Goal: Find specific page/section: Find specific page/section

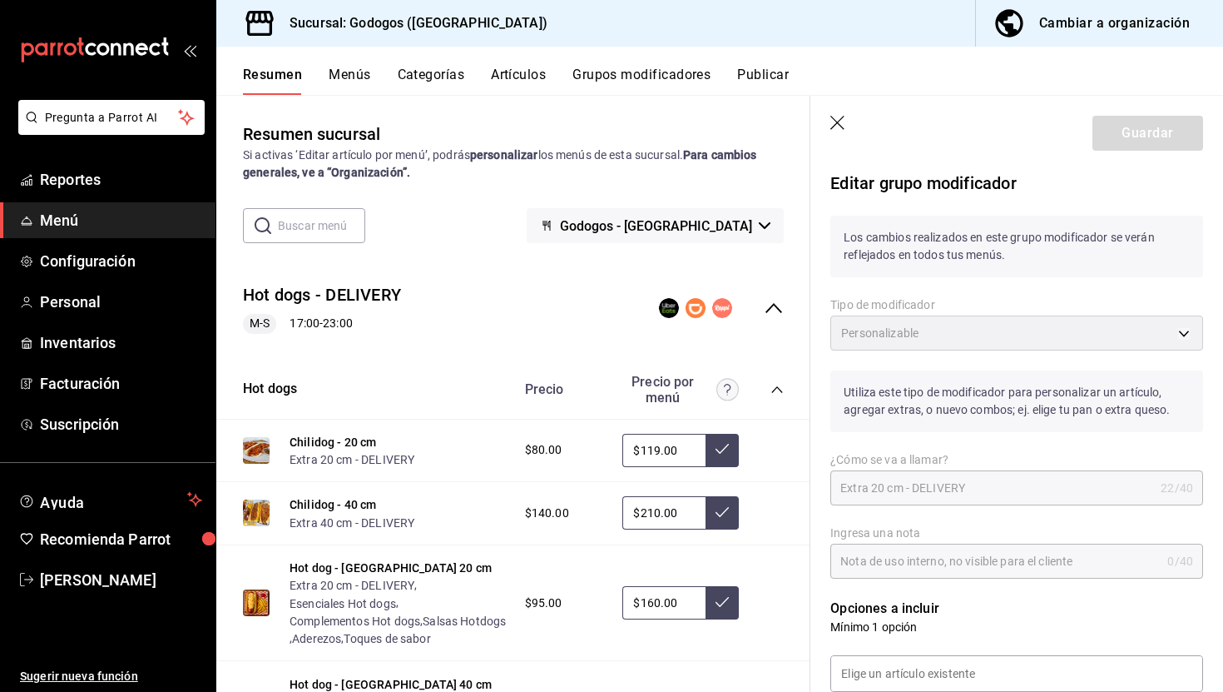
scroll to position [466, 0]
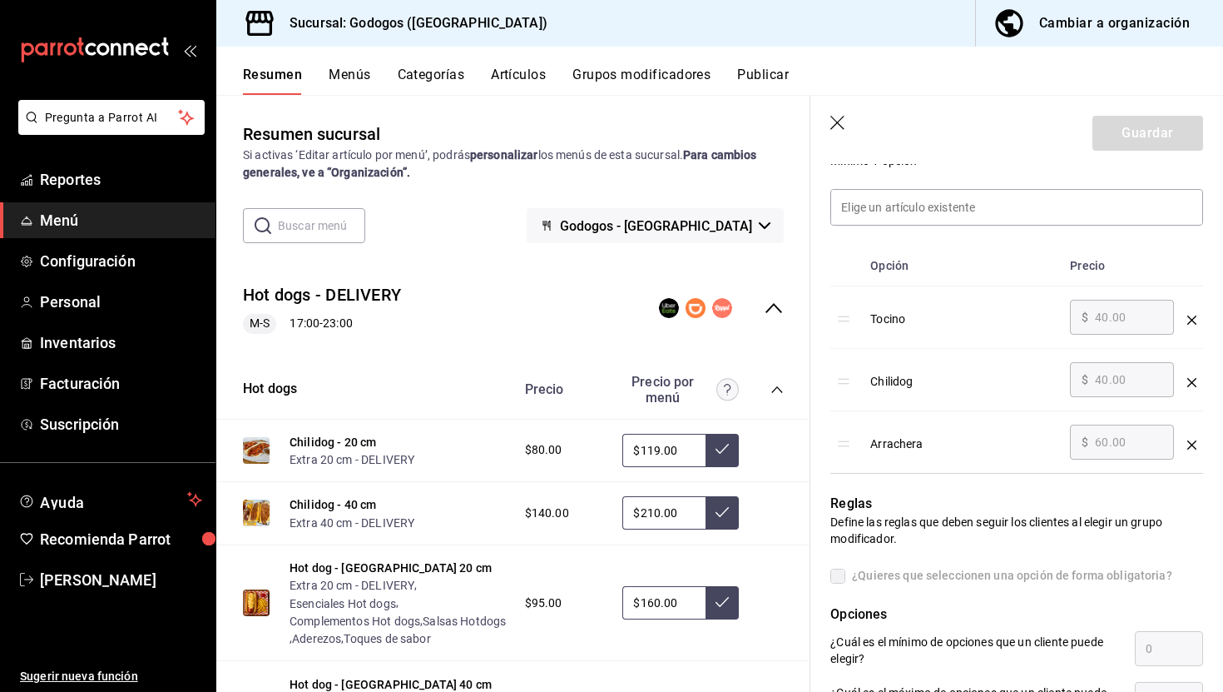
click at [779, 389] on icon "collapse-category-row" at bounding box center [777, 389] width 13 height 13
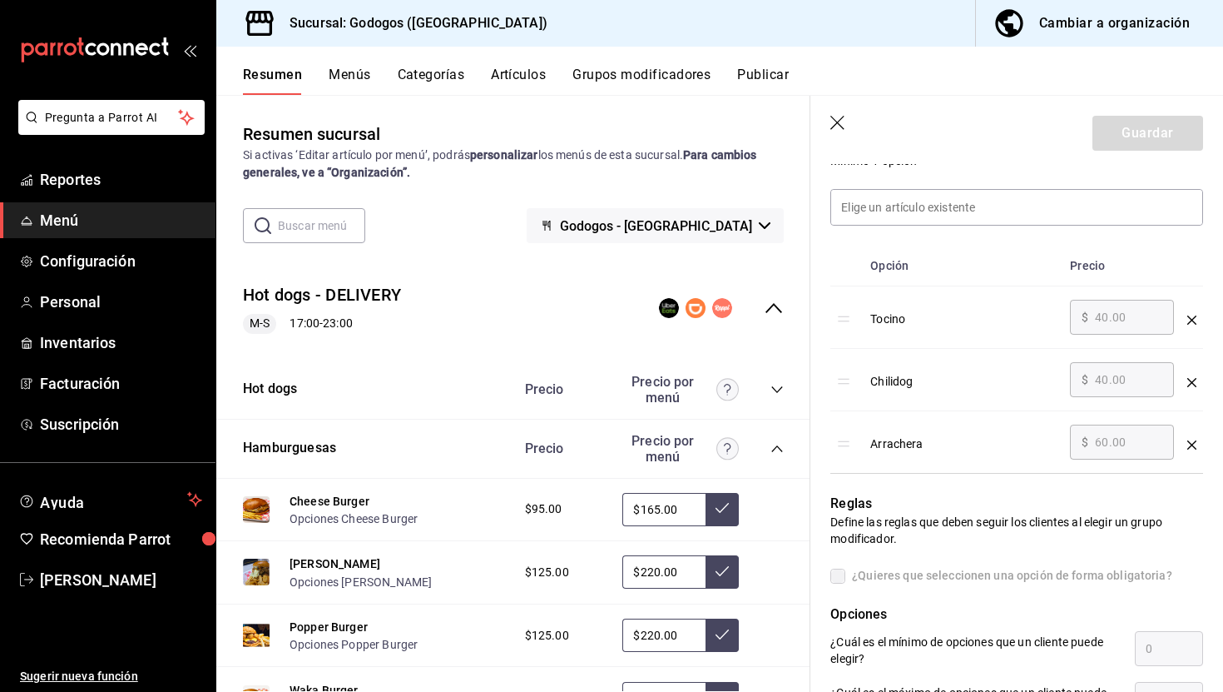
click at [843, 120] on icon "button" at bounding box center [839, 124] width 17 height 17
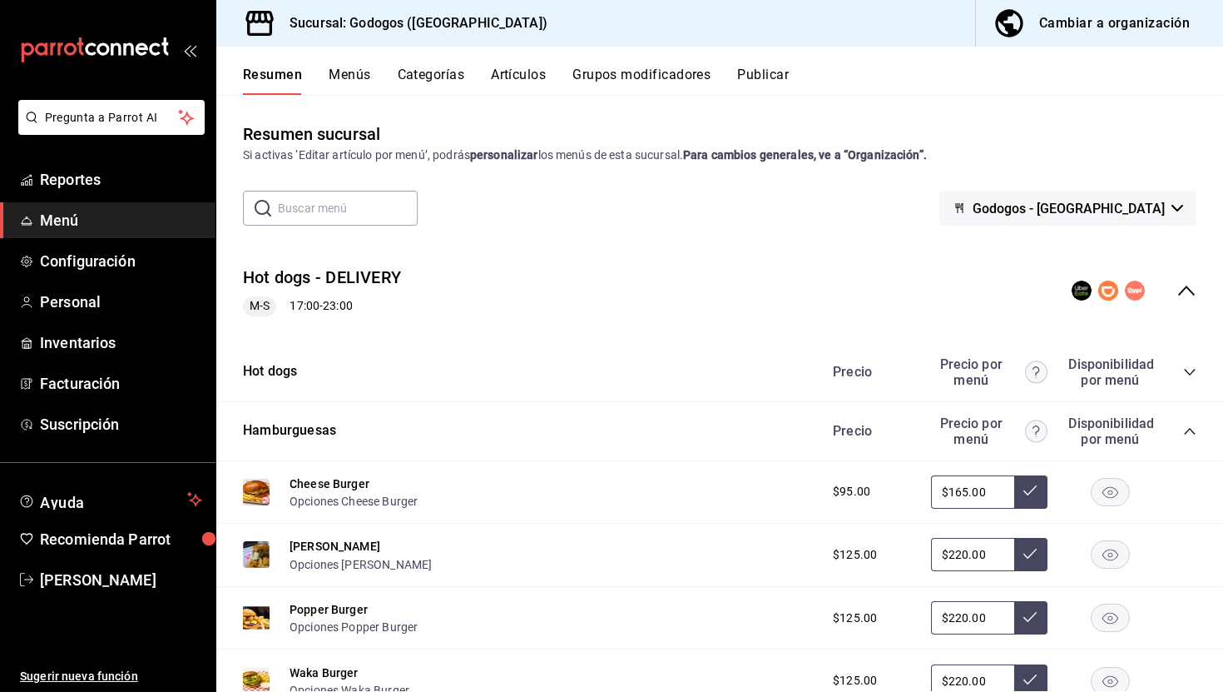
click at [518, 80] on button "Artículos" at bounding box center [518, 81] width 55 height 28
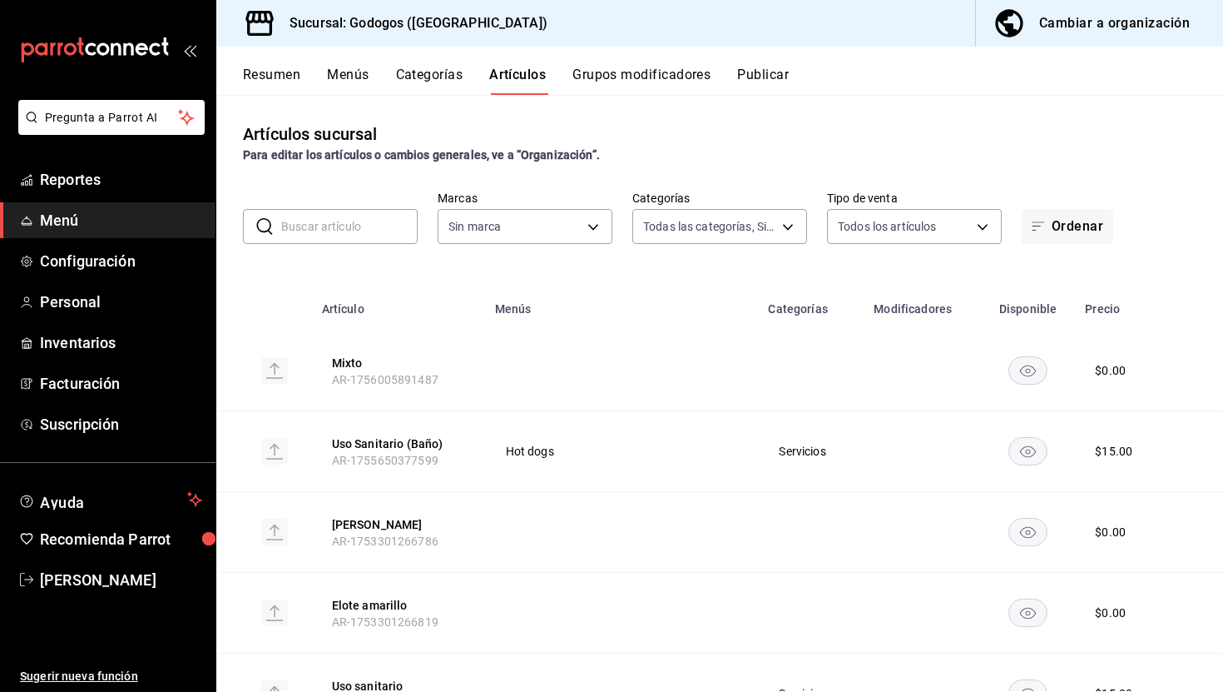
type input "b4dacadb-1093-4555-ba81-bc9e3b86319f,5962cde9-9048-4af2-ad47-e471b16f5af0,c7bce…"
type input "f88750bd-a363-4eea-a372-f4e82ed3d2a9,3a7f3da2-7046-47ea-a0e2-eed43982f75a"
click at [339, 221] on input "text" at bounding box center [349, 226] width 136 height 33
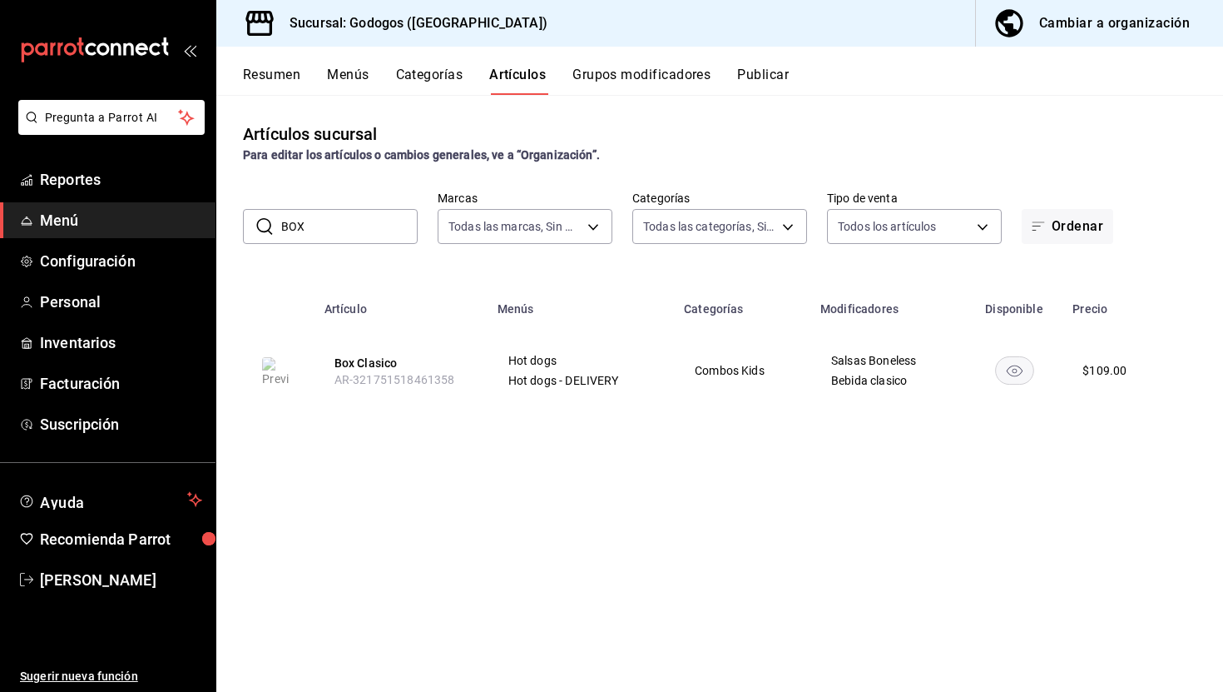
drag, startPoint x: 353, startPoint y: 226, endPoint x: 282, endPoint y: 226, distance: 70.7
click at [282, 226] on input "BOX" at bounding box center [349, 226] width 136 height 33
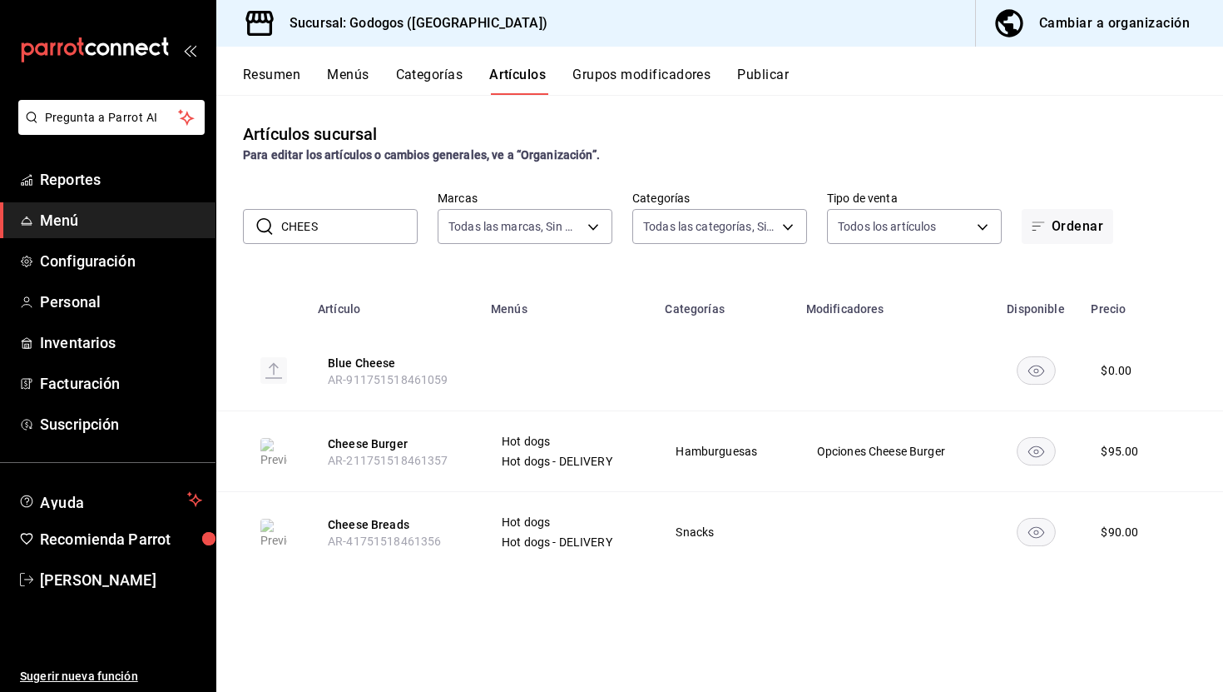
drag, startPoint x: 328, startPoint y: 222, endPoint x: 278, endPoint y: 218, distance: 50.1
click at [279, 219] on div "​ CHEES ​" at bounding box center [330, 226] width 175 height 35
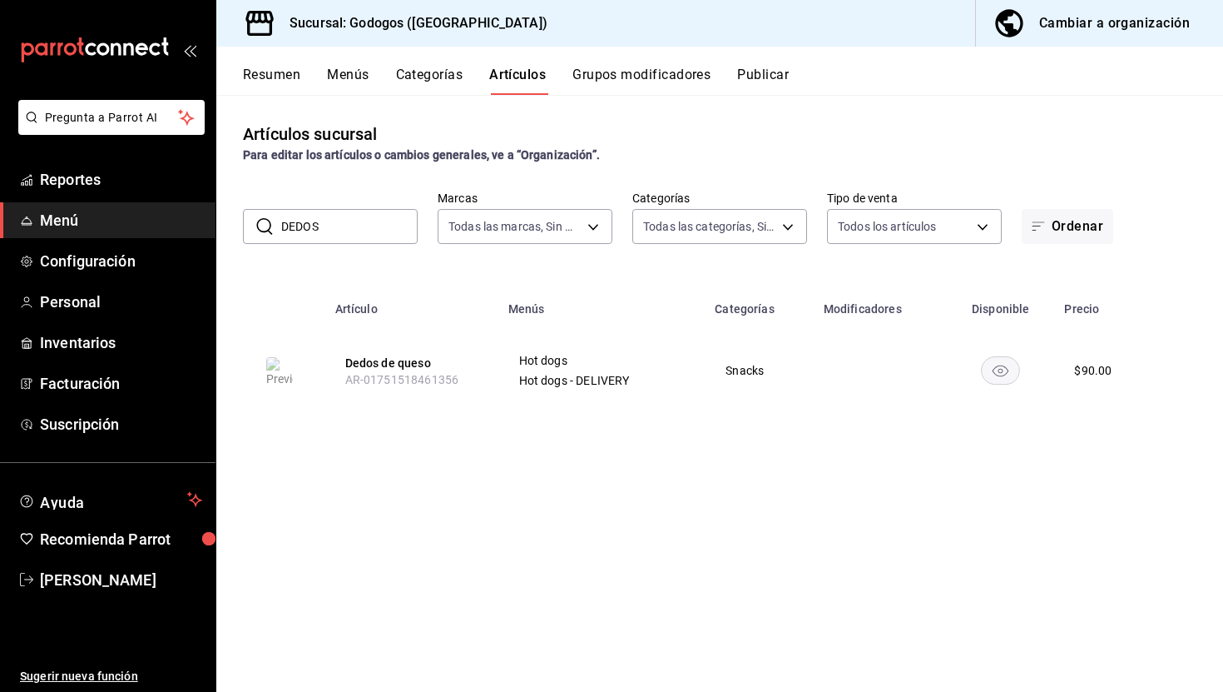
drag, startPoint x: 328, startPoint y: 216, endPoint x: 272, endPoint y: 217, distance: 55.8
click at [273, 217] on div "​ DEDOS ​" at bounding box center [330, 226] width 175 height 35
drag, startPoint x: 351, startPoint y: 224, endPoint x: 265, endPoint y: 226, distance: 86.6
click at [265, 226] on div "​ DEDOS ​" at bounding box center [330, 226] width 175 height 35
drag, startPoint x: 304, startPoint y: 235, endPoint x: 277, endPoint y: 233, distance: 26.7
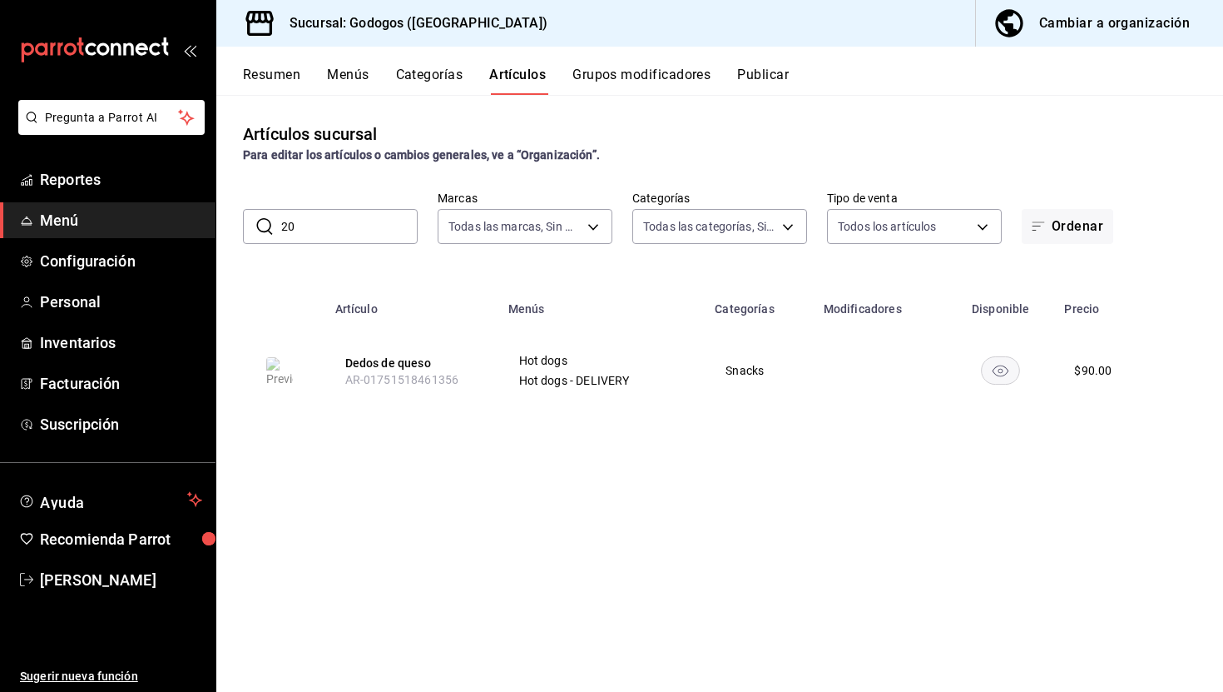
click at [277, 233] on div "​ 20 ​" at bounding box center [330, 226] width 175 height 35
type input "2"
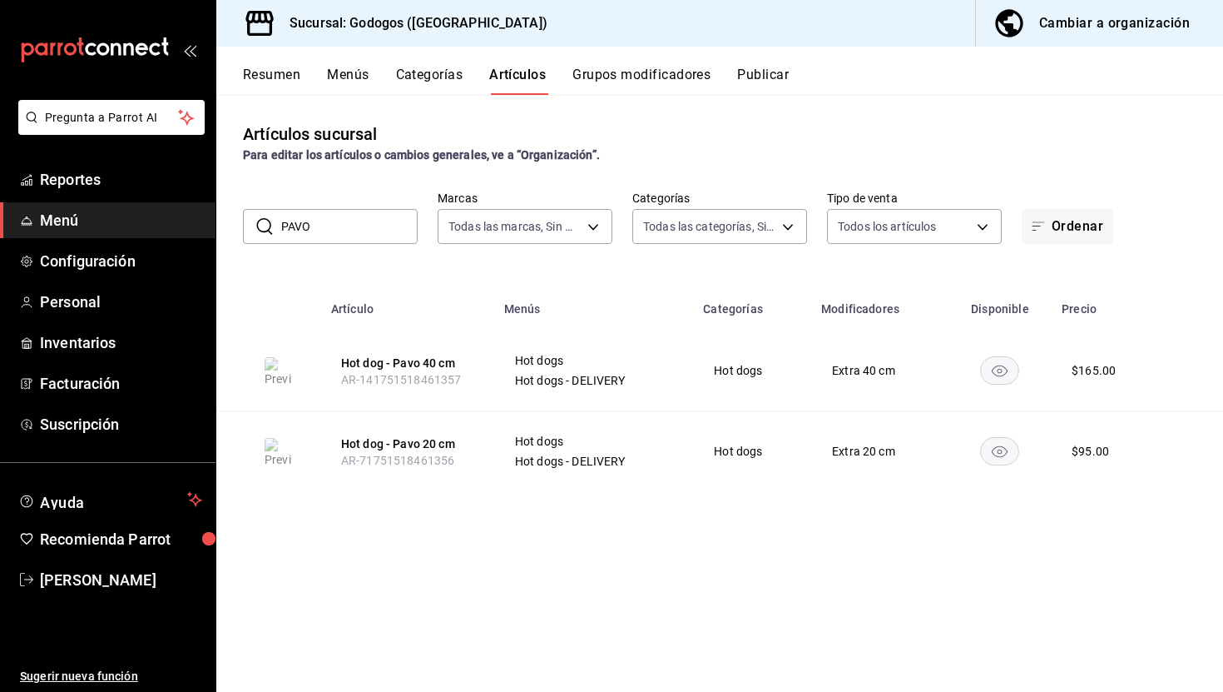
drag, startPoint x: 318, startPoint y: 226, endPoint x: 274, endPoint y: 226, distance: 44.1
click at [274, 226] on div "​ PAVO ​" at bounding box center [330, 226] width 175 height 35
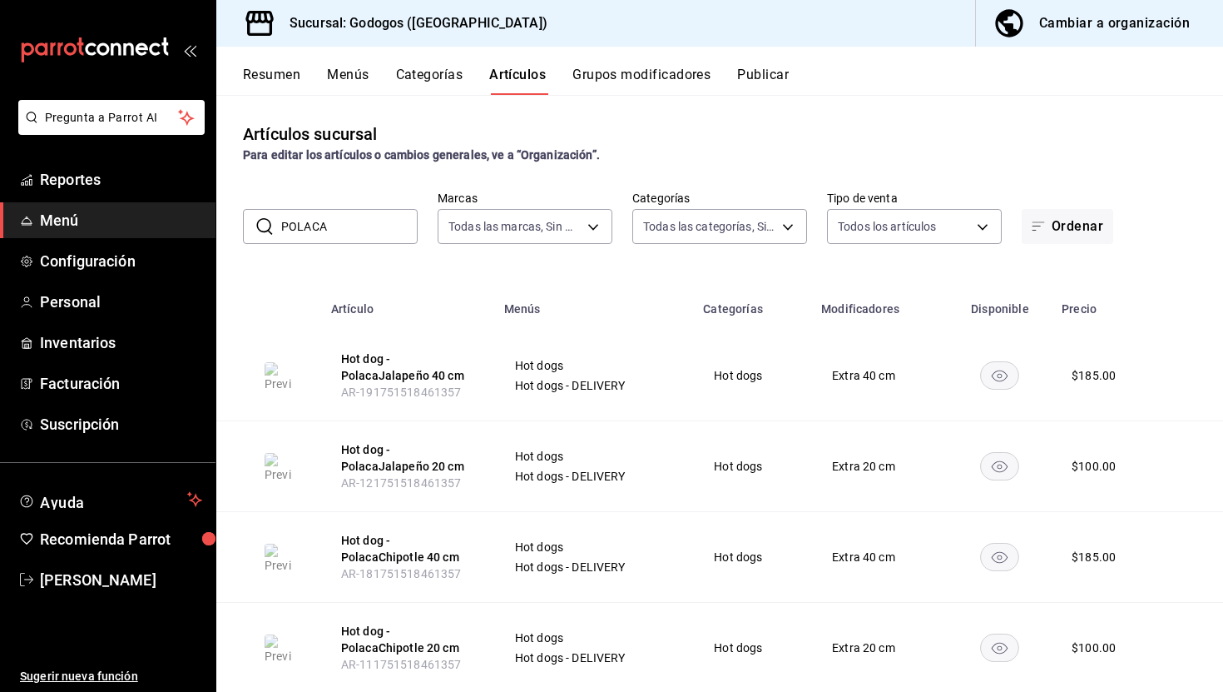
drag, startPoint x: 342, startPoint y: 226, endPoint x: 274, endPoint y: 228, distance: 68.3
click at [274, 228] on div "​ POLACA ​" at bounding box center [330, 226] width 175 height 35
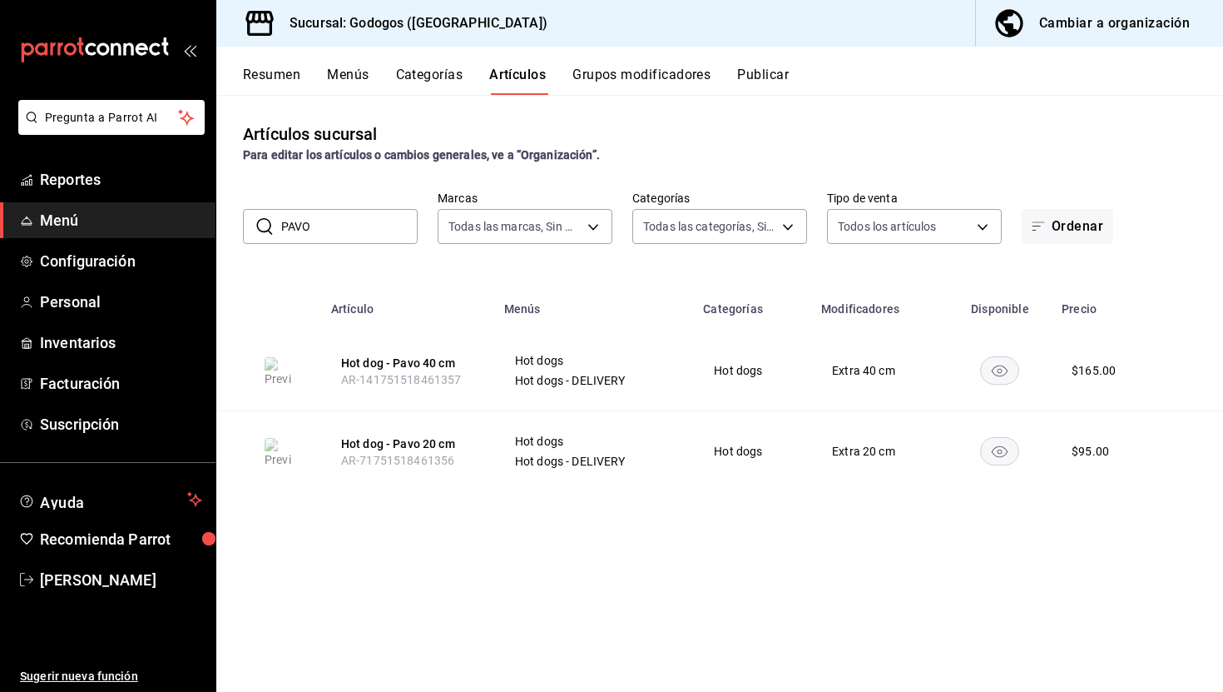
drag, startPoint x: 331, startPoint y: 229, endPoint x: 323, endPoint y: 230, distance: 8.4
click at [323, 230] on input "PAVO" at bounding box center [349, 226] width 136 height 33
drag, startPoint x: 324, startPoint y: 221, endPoint x: 273, endPoint y: 222, distance: 50.8
click at [274, 222] on div "​ PAVO ​" at bounding box center [330, 226] width 175 height 35
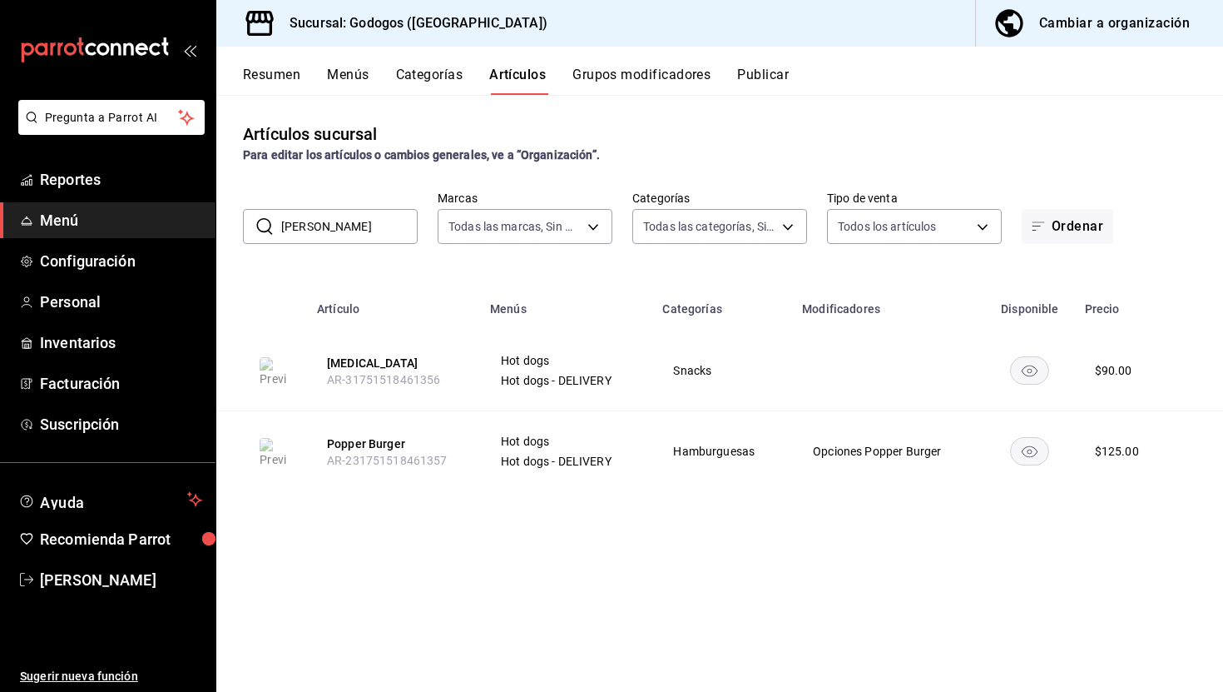
drag, startPoint x: 312, startPoint y: 226, endPoint x: 280, endPoint y: 226, distance: 32.5
click at [280, 226] on div "​ [PERSON_NAME] ​" at bounding box center [330, 226] width 175 height 35
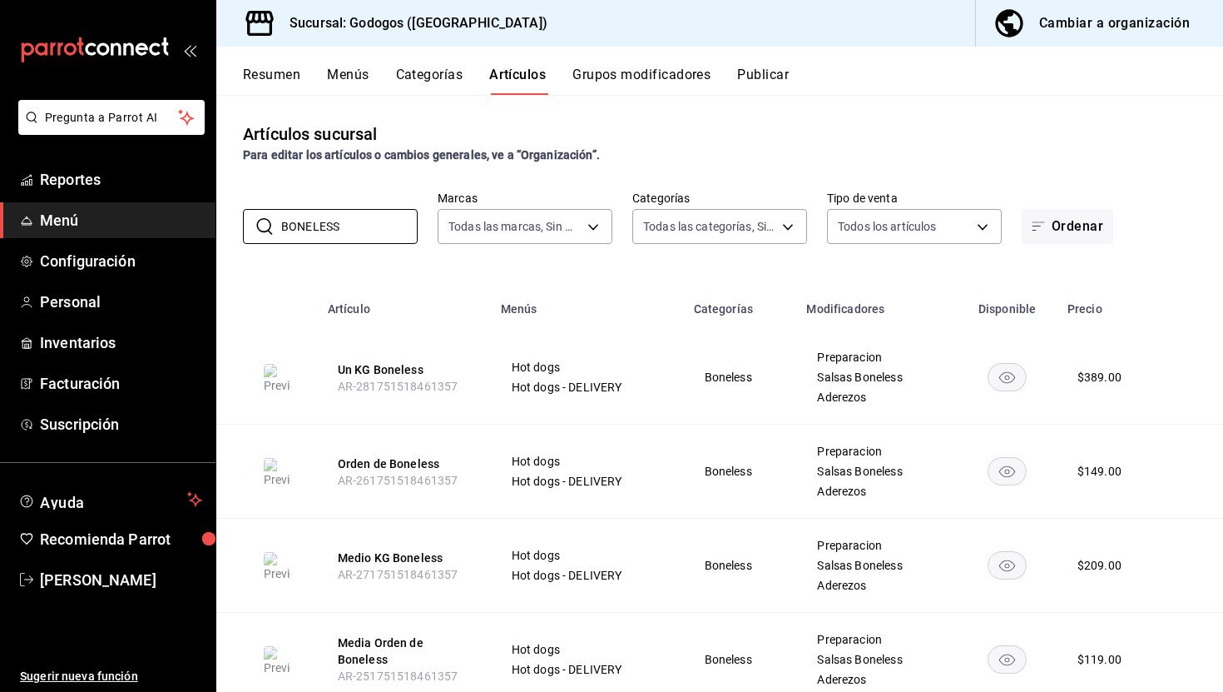
scroll to position [55, 0]
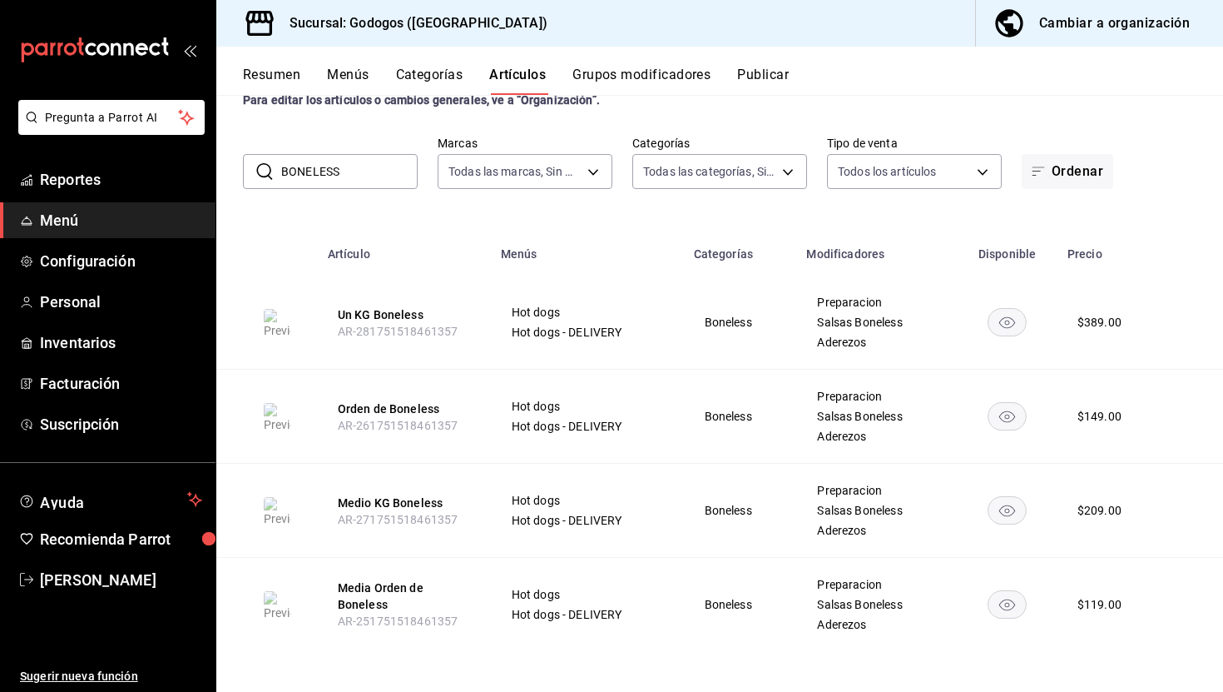
drag, startPoint x: 326, startPoint y: 171, endPoint x: 296, endPoint y: 171, distance: 30.0
click at [296, 171] on input "BONELESS" at bounding box center [349, 171] width 136 height 33
type input "S"
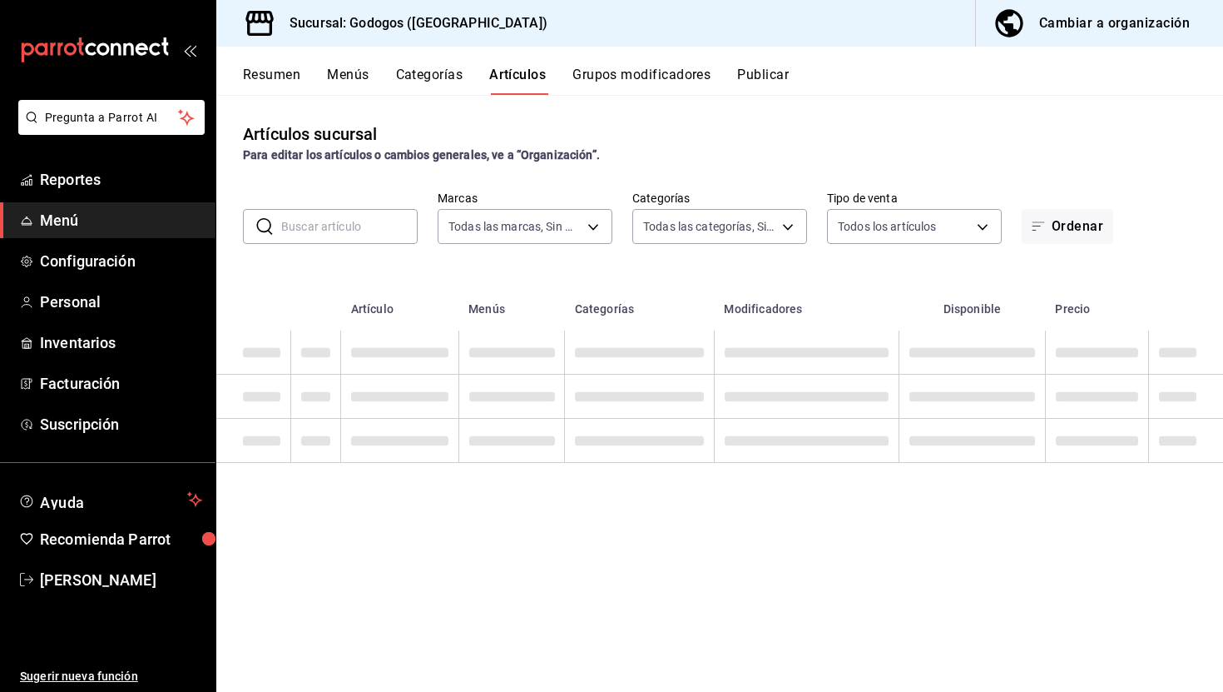
scroll to position [0, 0]
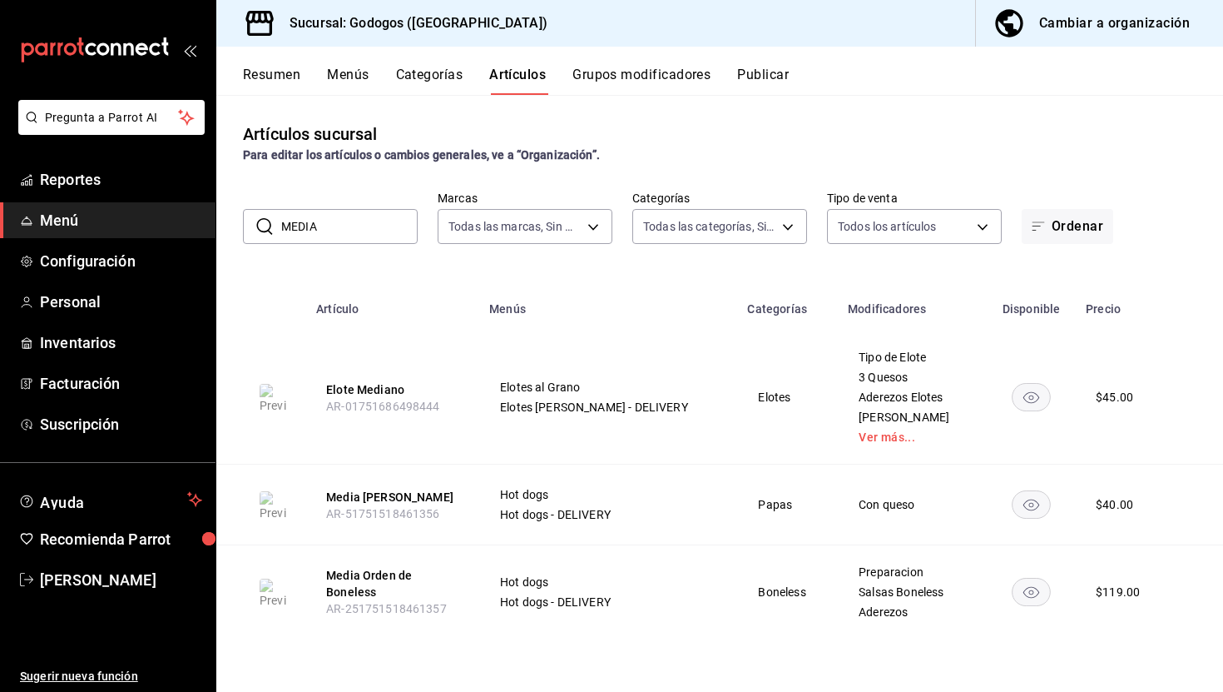
drag, startPoint x: 346, startPoint y: 227, endPoint x: 270, endPoint y: 226, distance: 76.6
click at [270, 227] on div "​ MEDIA ​" at bounding box center [330, 226] width 175 height 35
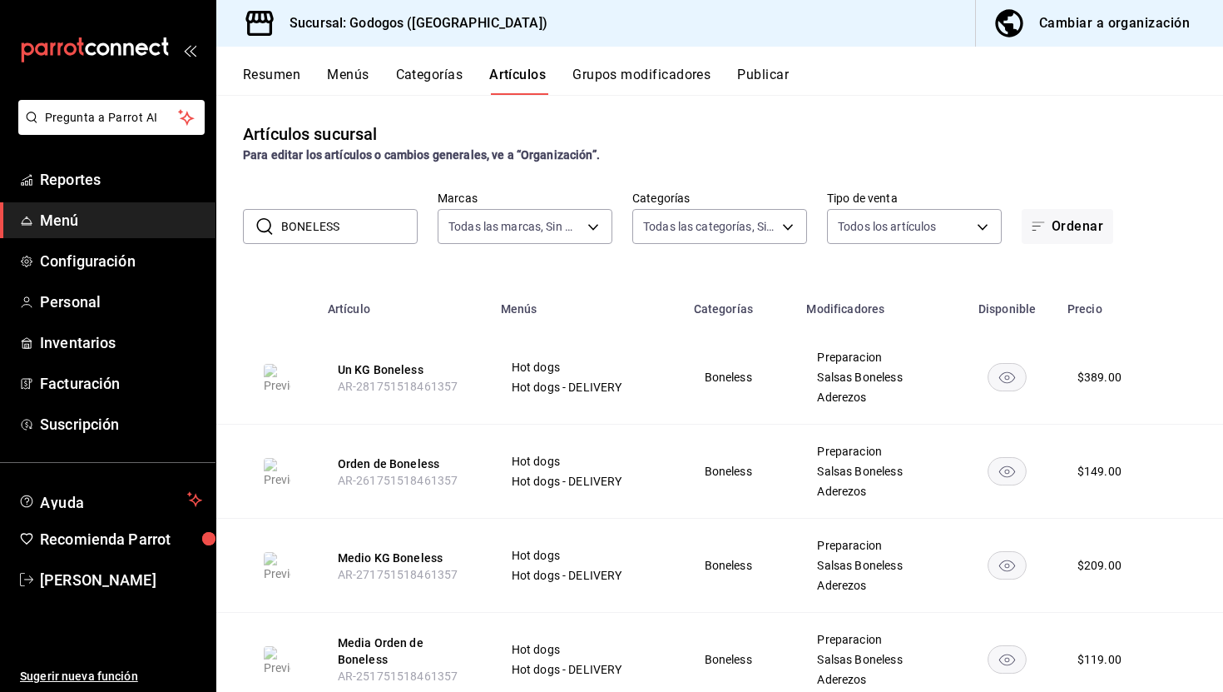
drag, startPoint x: 355, startPoint y: 226, endPoint x: 261, endPoint y: 218, distance: 94.3
click at [261, 219] on div "​ BONELESS ​" at bounding box center [330, 226] width 175 height 35
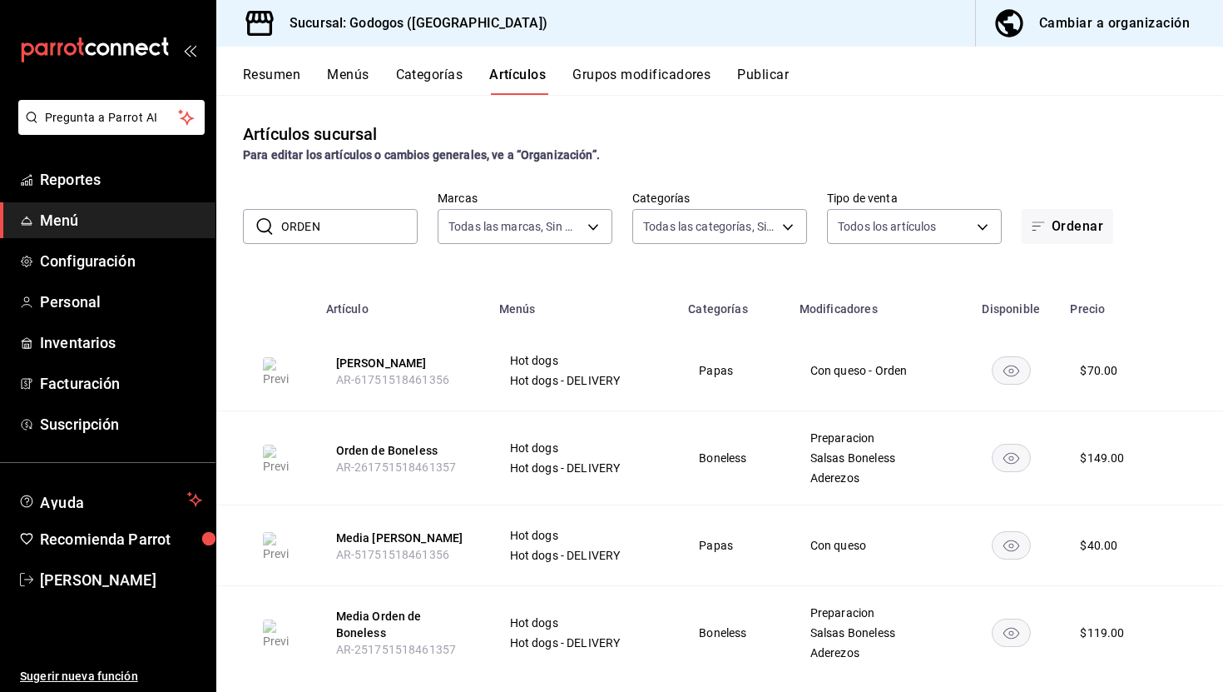
drag, startPoint x: 334, startPoint y: 226, endPoint x: 275, endPoint y: 226, distance: 58.3
click at [275, 226] on div "​ ORDEN ​" at bounding box center [330, 226] width 175 height 35
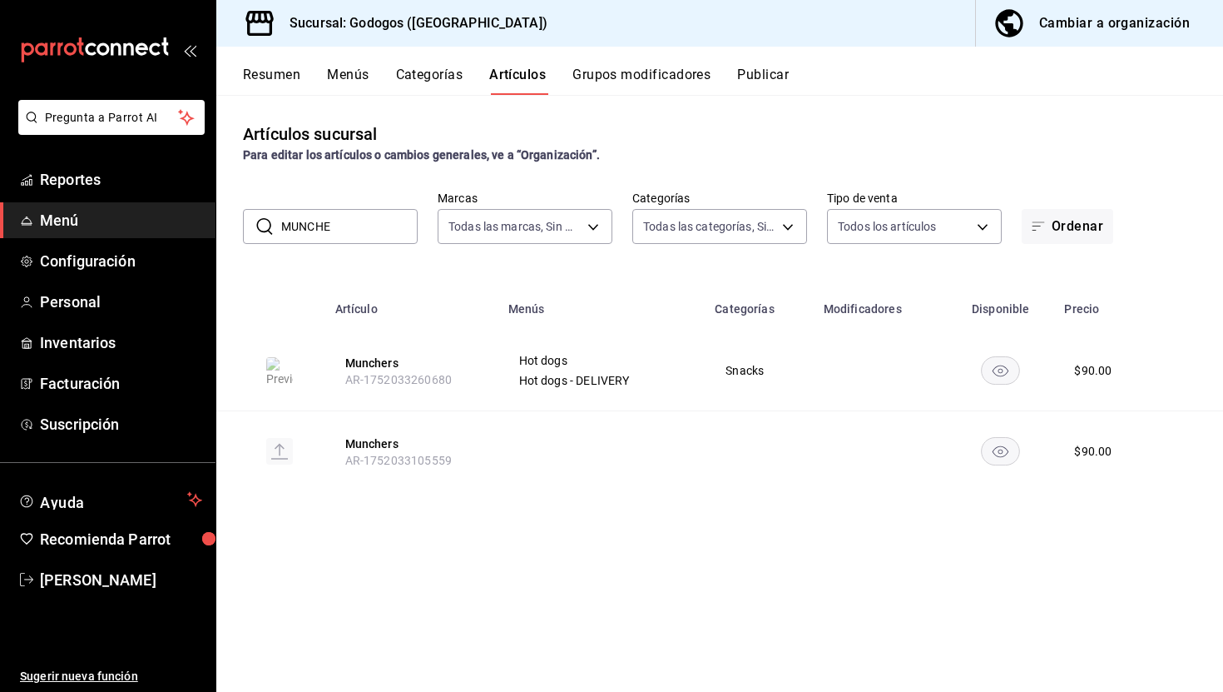
drag, startPoint x: 341, startPoint y: 223, endPoint x: 269, endPoint y: 223, distance: 72.4
click at [269, 224] on div "​ MUNCHE ​" at bounding box center [330, 226] width 175 height 35
drag, startPoint x: 322, startPoint y: 229, endPoint x: 277, endPoint y: 229, distance: 44.9
click at [277, 229] on div "​ PAPS ​" at bounding box center [330, 226] width 175 height 35
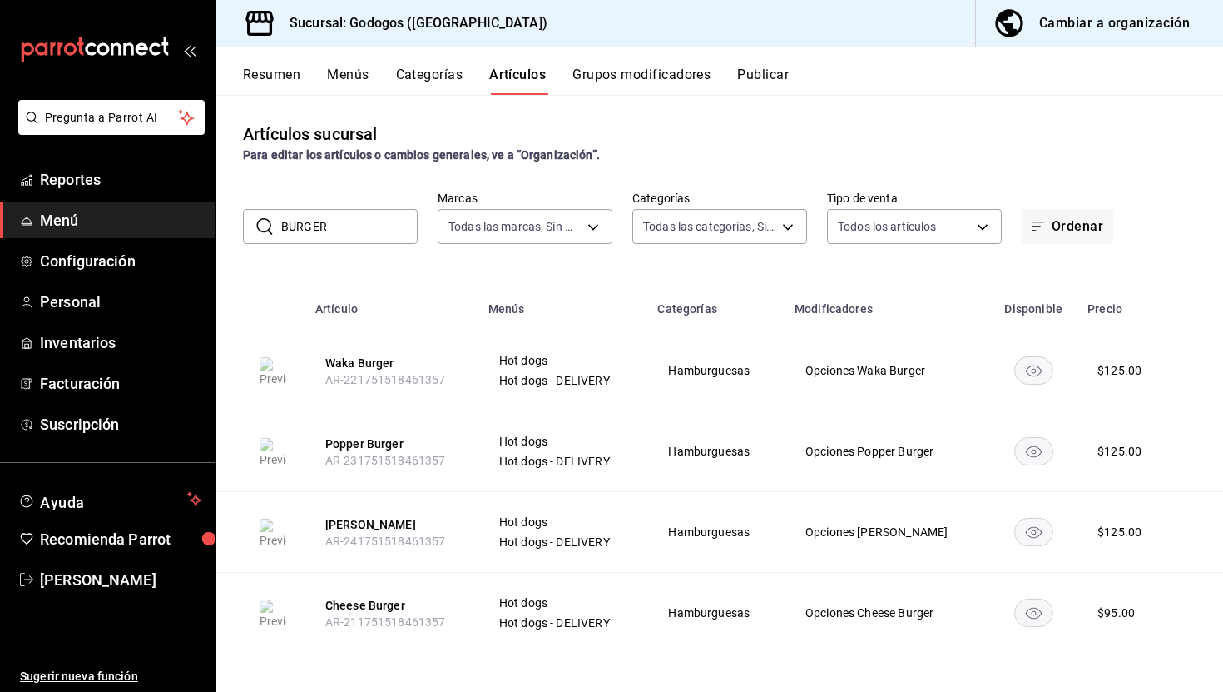
drag, startPoint x: 351, startPoint y: 215, endPoint x: 270, endPoint y: 216, distance: 80.7
click at [270, 216] on div "​ BURGER ​" at bounding box center [330, 226] width 175 height 35
click at [338, 226] on input "BURGER" at bounding box center [349, 226] width 136 height 33
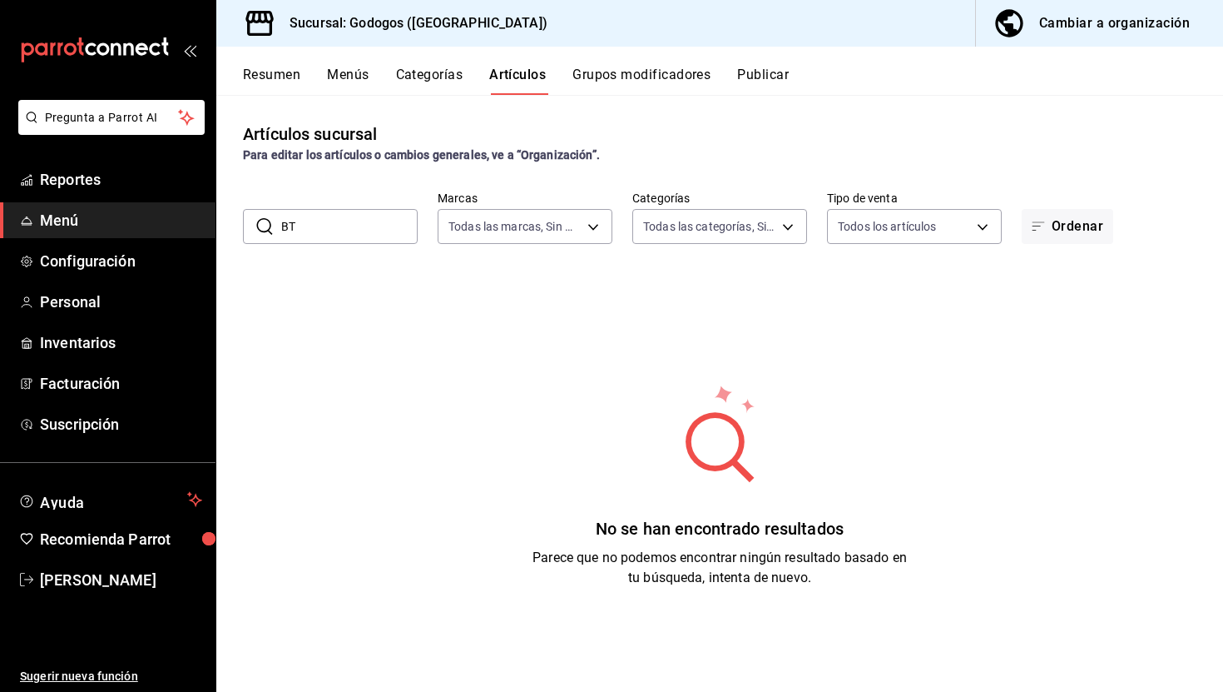
type input "B"
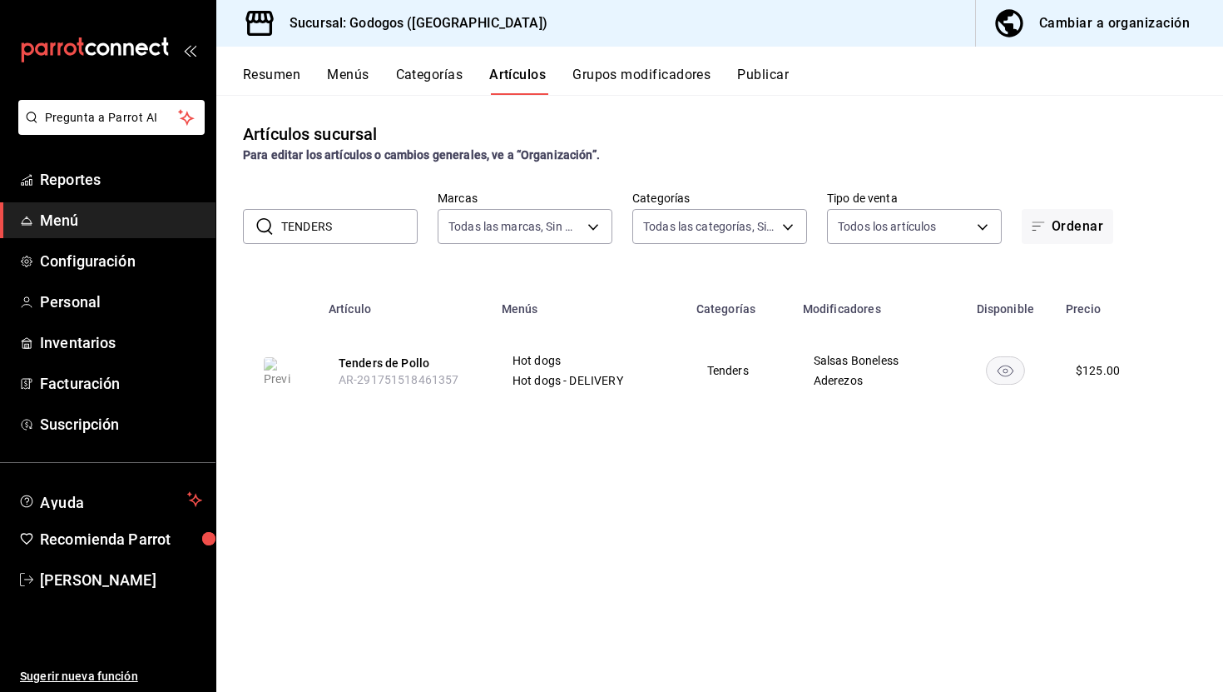
type input "TENDERS"
